Goal: Find contact information: Find contact information

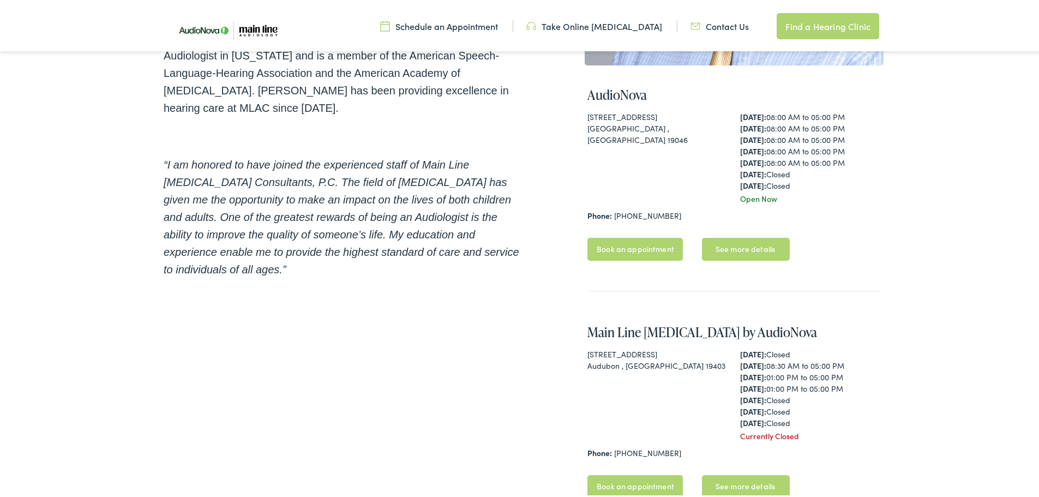
scroll to position [187, 0]
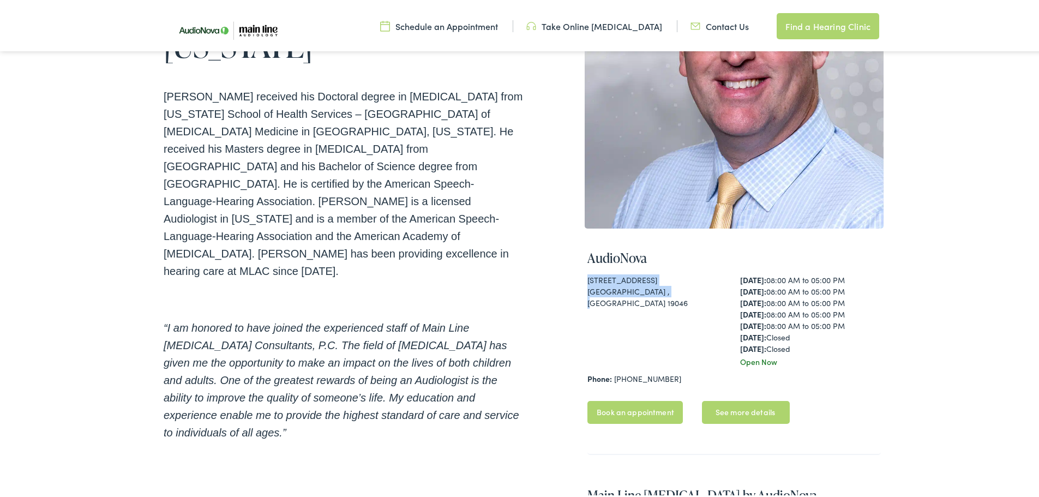
drag, startPoint x: 658, startPoint y: 286, endPoint x: 579, endPoint y: 279, distance: 78.9
click at [579, 279] on div "Home / Meet the Team / Brian Harrington Meet Brian Harrington - Experienced Aud…" at bounding box center [524, 425] width 720 height 1025
copy div "505 Old York Road Jenkintown , PA 19046"
click at [675, 329] on div "505 Old York Road Jenkintown , PA 19046" at bounding box center [657, 318] width 141 height 93
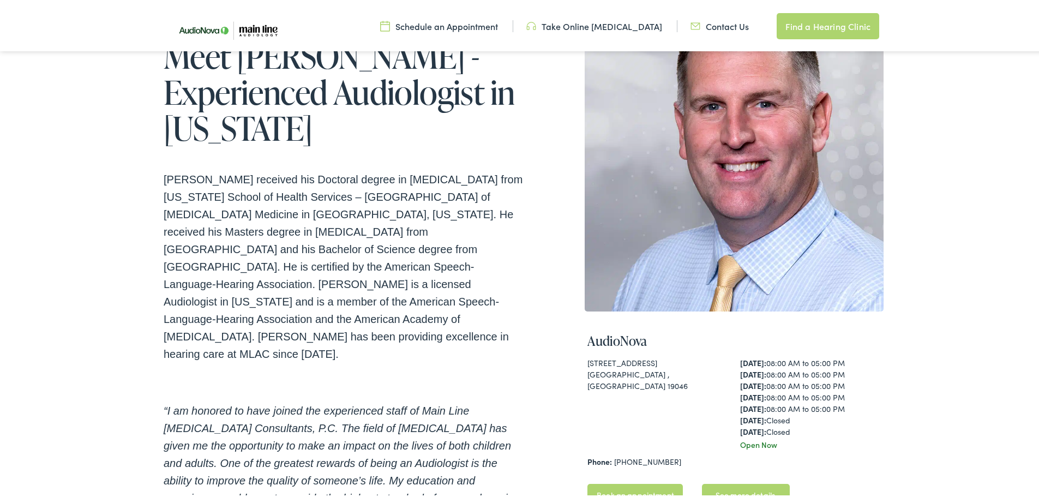
scroll to position [218, 0]
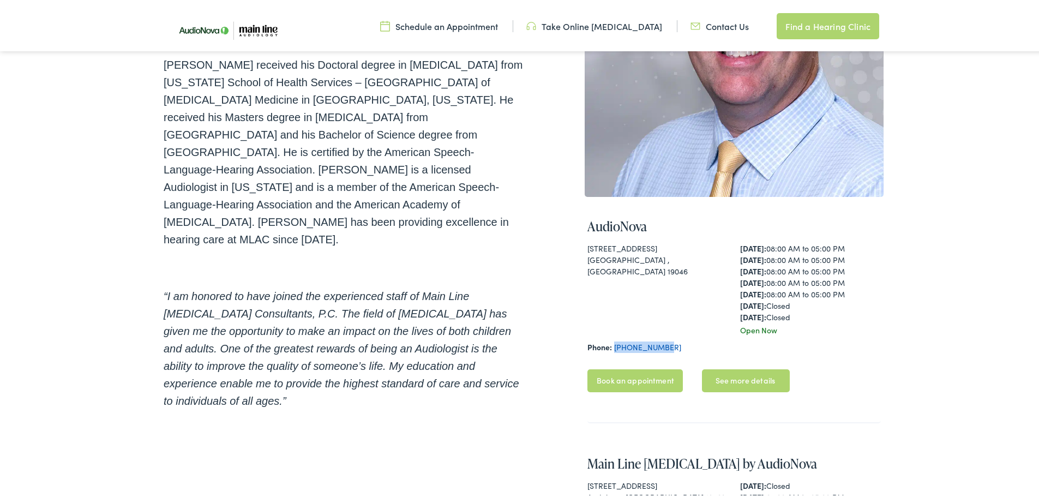
drag, startPoint x: 652, startPoint y: 346, endPoint x: 611, endPoint y: 346, distance: 40.4
click at [611, 346] on div "Phone: 610-616-4622" at bounding box center [733, 344] width 293 height 11
copy link "610-616-4622"
click at [526, 371] on div "Home / Meet the Team / Brian Harrington Meet Brian Harrington - Experienced Aud…" at bounding box center [524, 393] width 720 height 1025
click at [916, 267] on div "Home / Meet the Team / Brian Harrington Meet Brian Harrington - Experienced Aud…" at bounding box center [523, 413] width 1047 height 1096
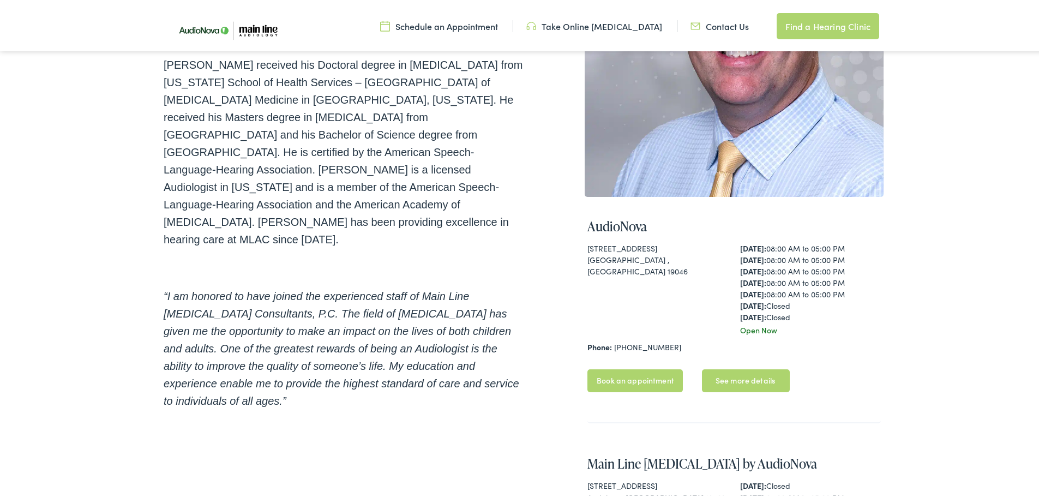
click at [733, 379] on link "See more details" at bounding box center [746, 378] width 88 height 23
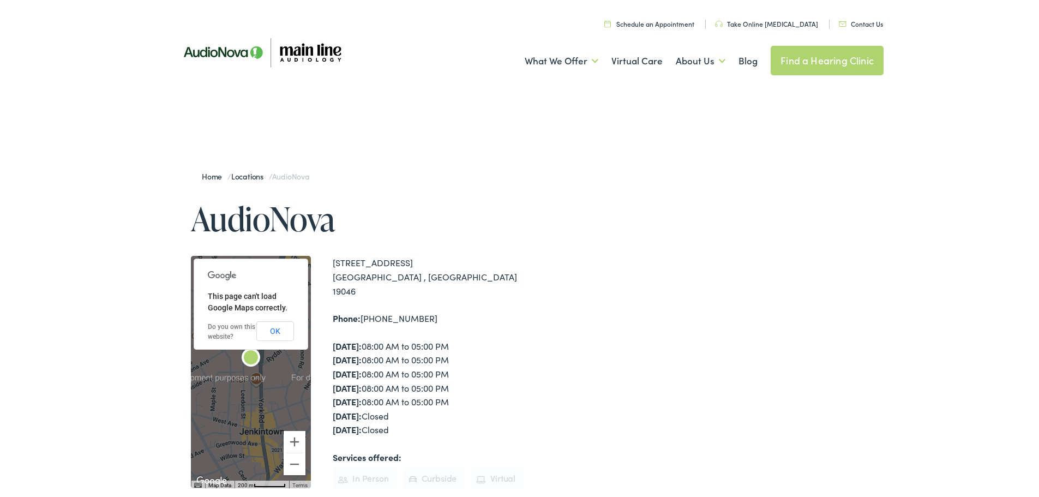
click at [635, 23] on link "Schedule an Appointment" at bounding box center [649, 21] width 90 height 9
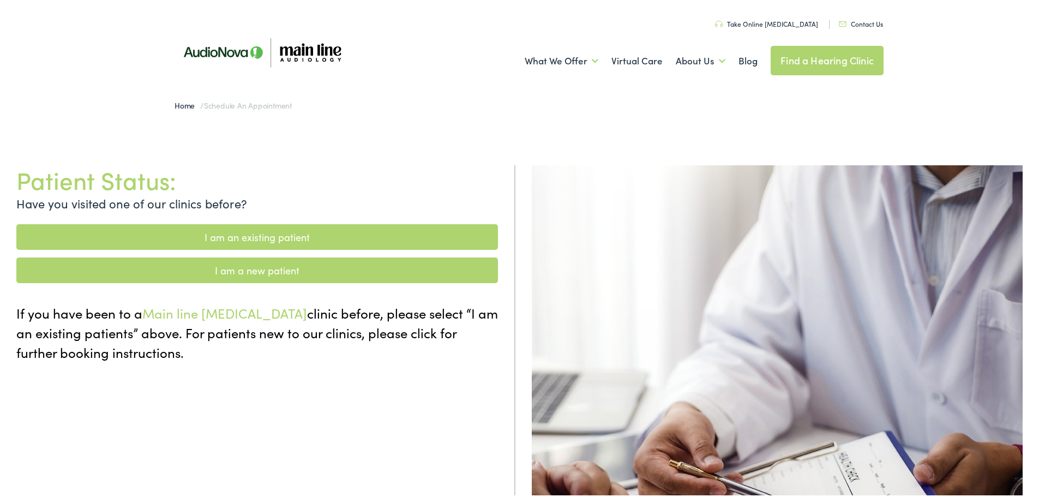
click at [249, 269] on link "I am a new patient" at bounding box center [257, 268] width 482 height 26
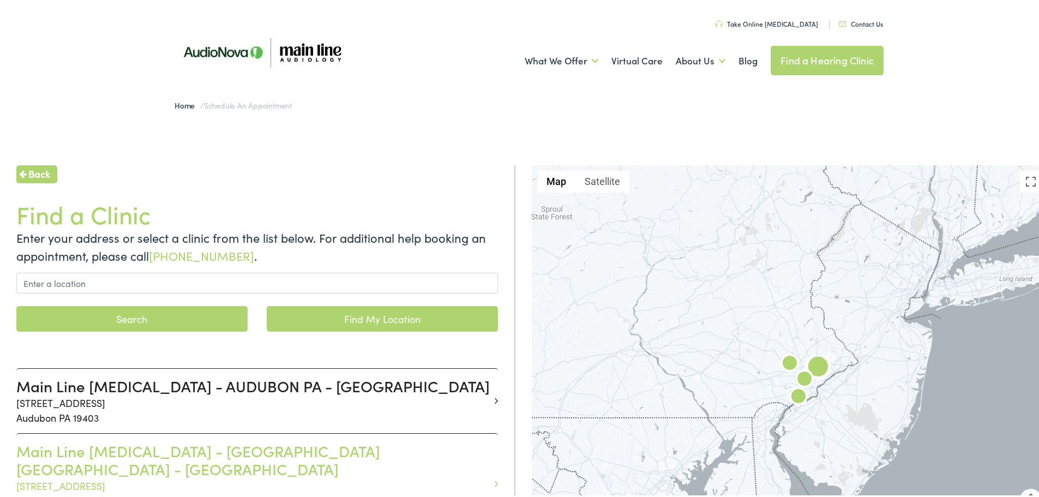
click at [245, 445] on h3 "Main Line Audiology - JENKINTOWN PA - YORK" at bounding box center [252, 458] width 473 height 37
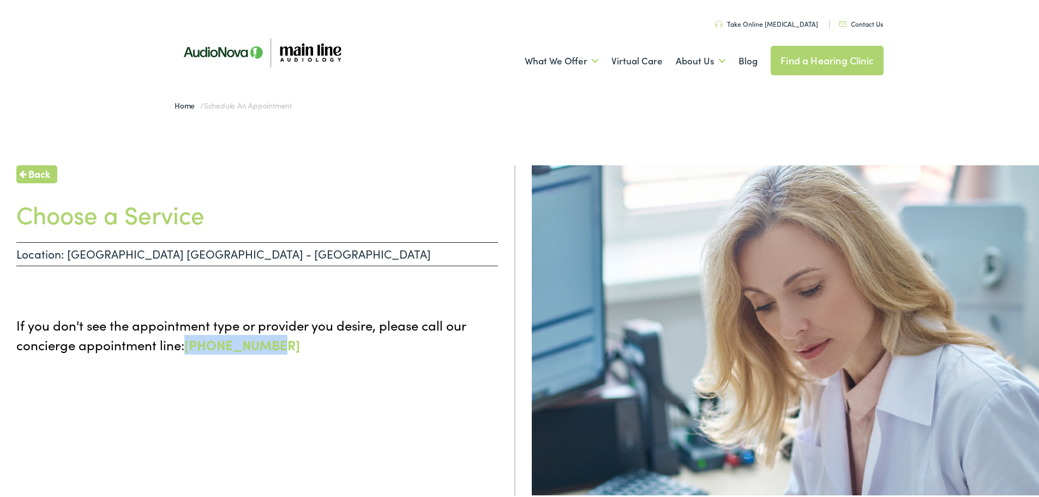
drag, startPoint x: 275, startPoint y: 341, endPoint x: 188, endPoint y: 344, distance: 86.8
click at [188, 344] on p "If you don't see the appointment type or provider you desire, please call our c…" at bounding box center [257, 332] width 482 height 39
copy link "855-720-0767"
click at [224, 50] on img at bounding box center [262, 50] width 196 height 67
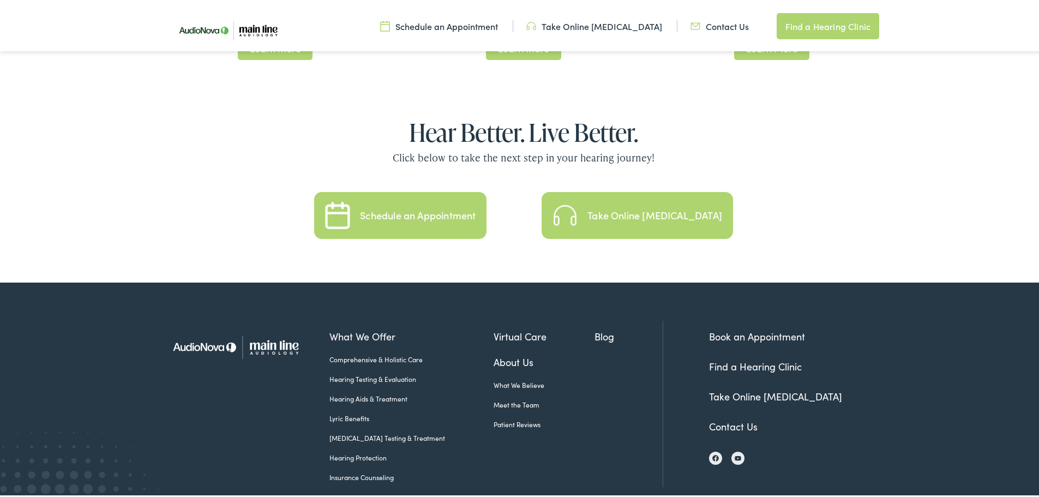
scroll to position [2380, 0]
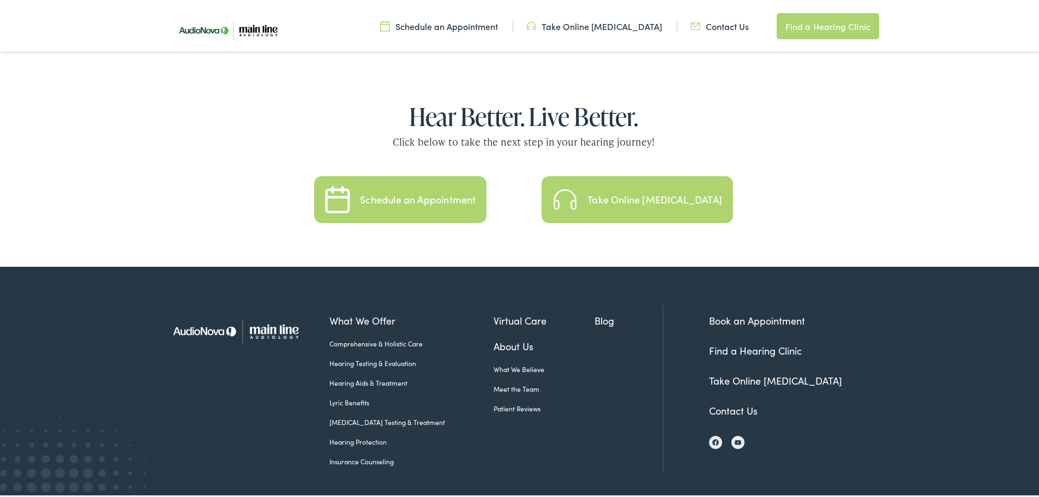
click at [742, 401] on link "Contact Us" at bounding box center [733, 408] width 49 height 14
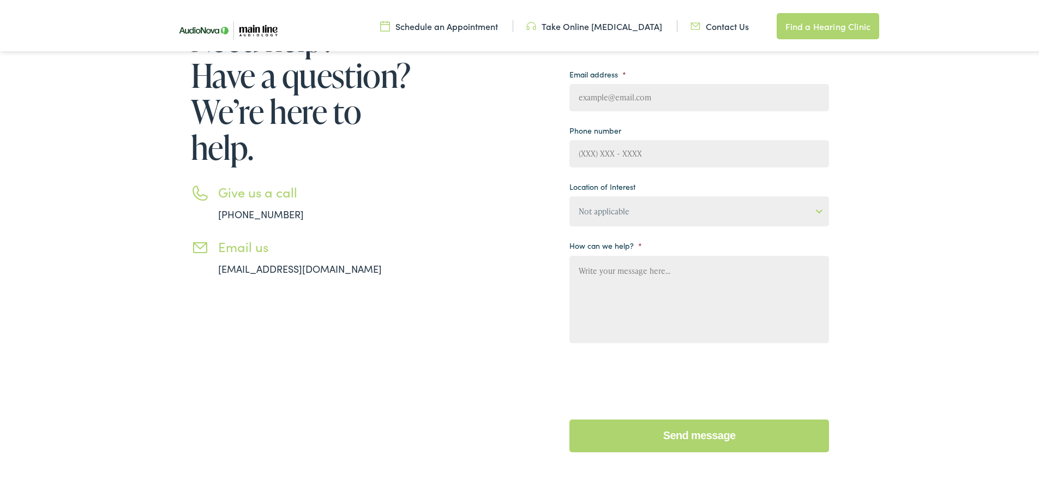
scroll to position [218, 0]
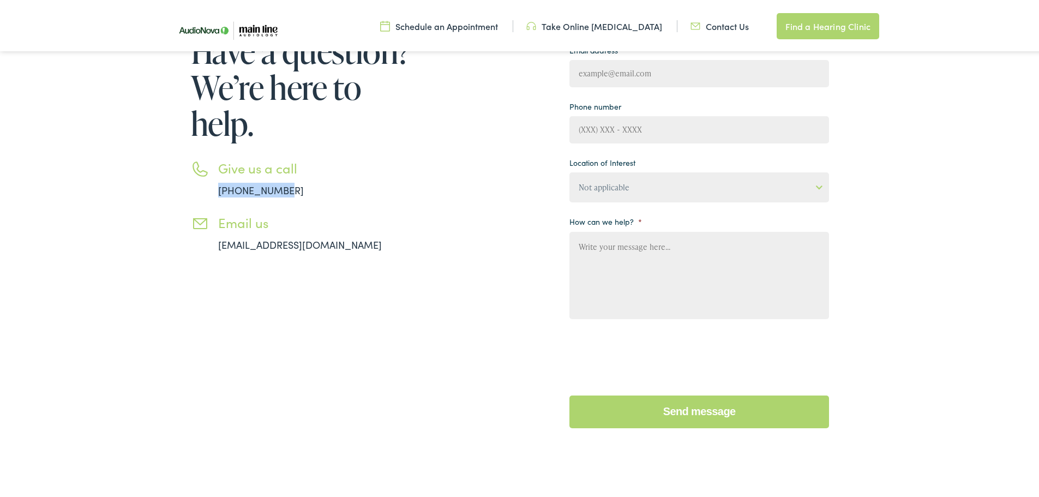
drag, startPoint x: 280, startPoint y: 189, endPoint x: 217, endPoint y: 189, distance: 63.3
click at [217, 189] on li "Give us a call [PHONE_NUMBER]" at bounding box center [303, 176] width 224 height 37
copy link "[PHONE_NUMBER]"
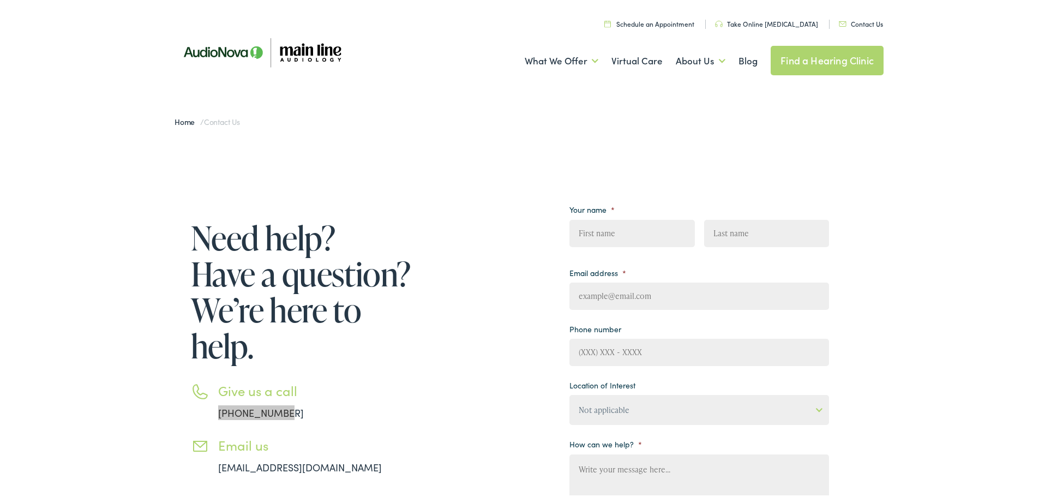
click at [711, 154] on div "Need help? Have a question? We’re here to help. Give us a call [PHONE_NUMBER] E…" at bounding box center [523, 426] width 1047 height 581
